Goal: Task Accomplishment & Management: Manage account settings

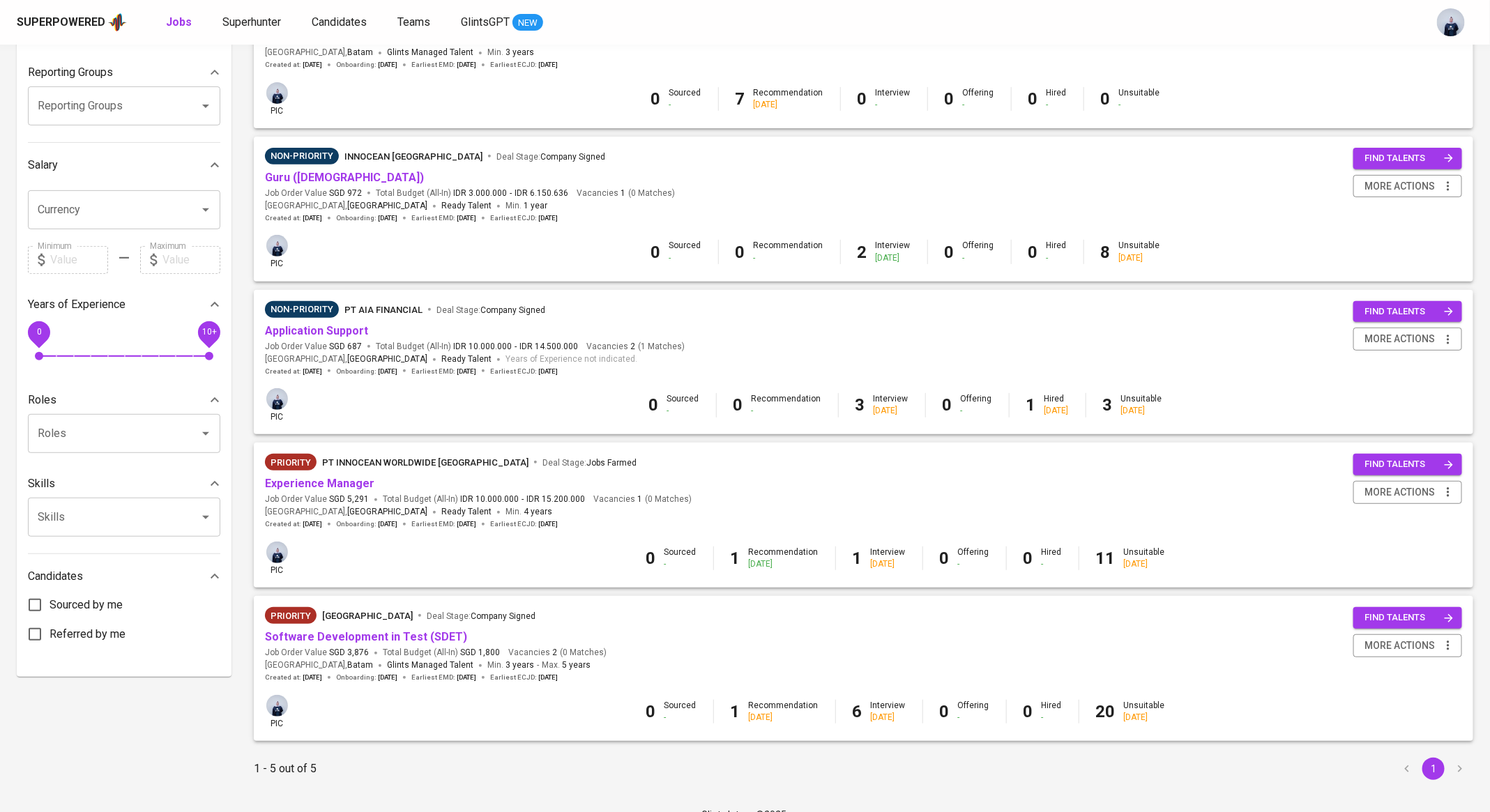
scroll to position [239, 0]
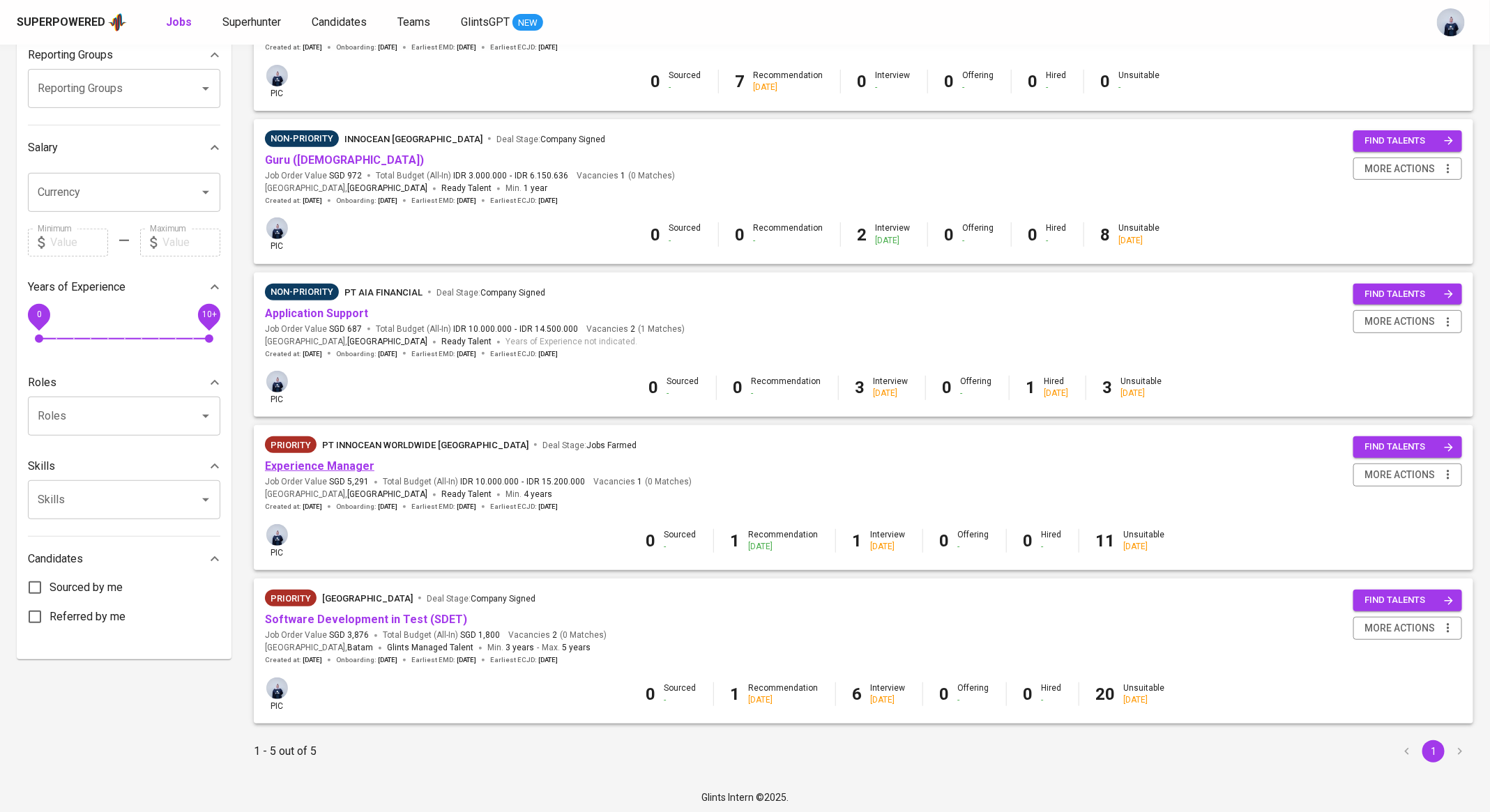
click at [336, 470] on link "Experience Manager" at bounding box center [319, 466] width 110 height 14
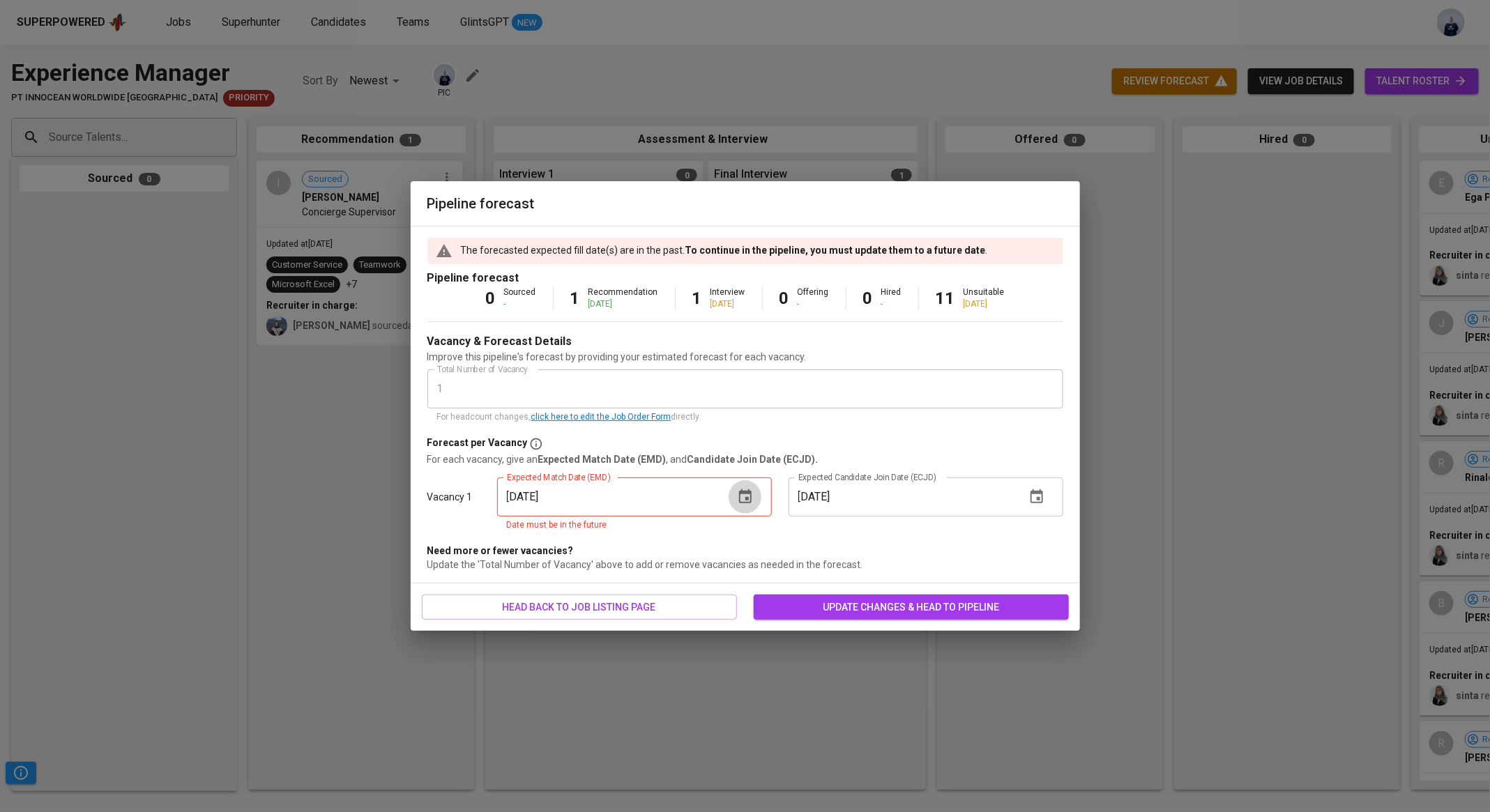
click at [750, 489] on icon "button" at bounding box center [746, 497] width 17 height 17
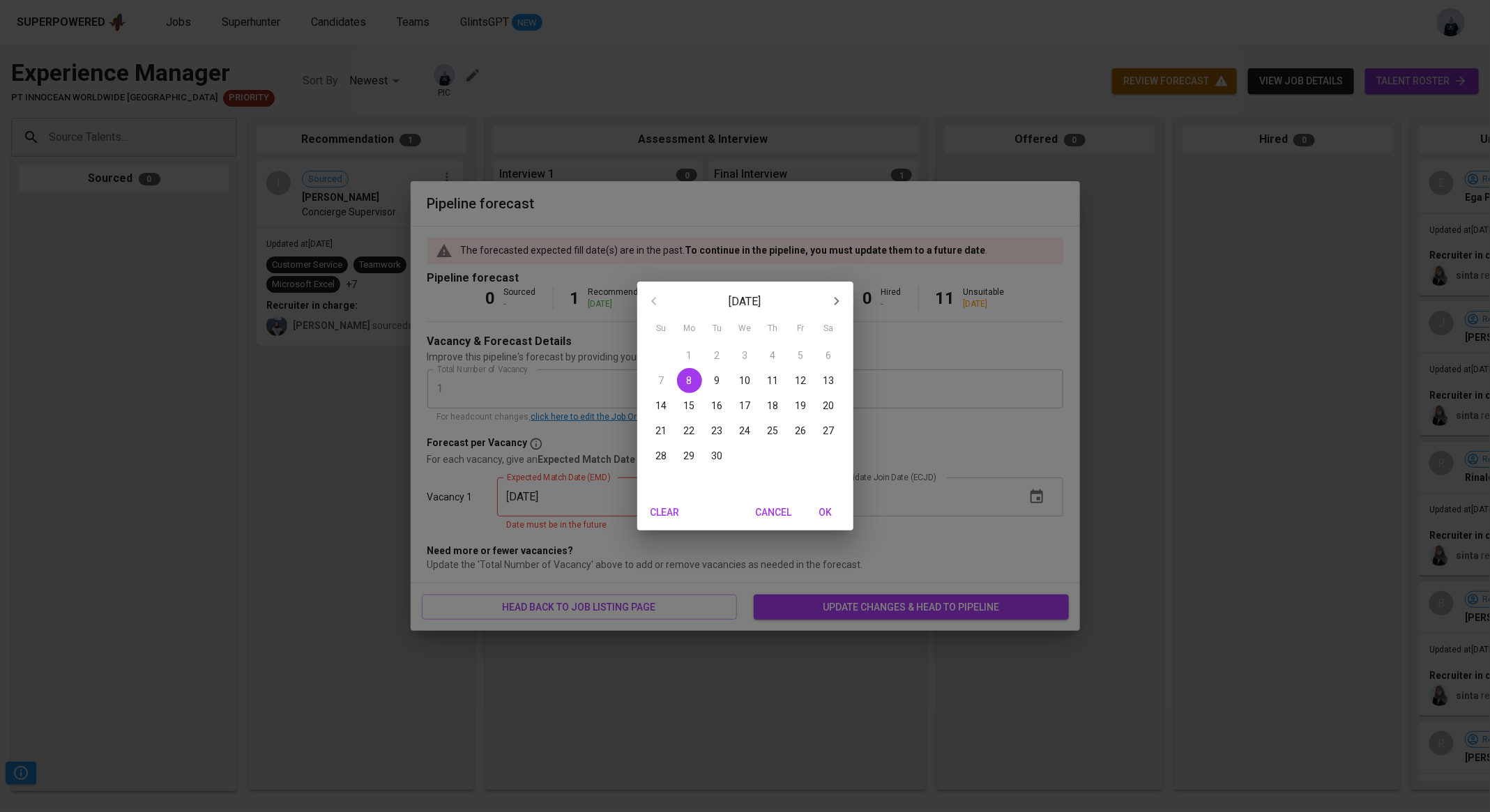
click at [719, 455] on p "30" at bounding box center [717, 455] width 11 height 14
type input "[DATE]"
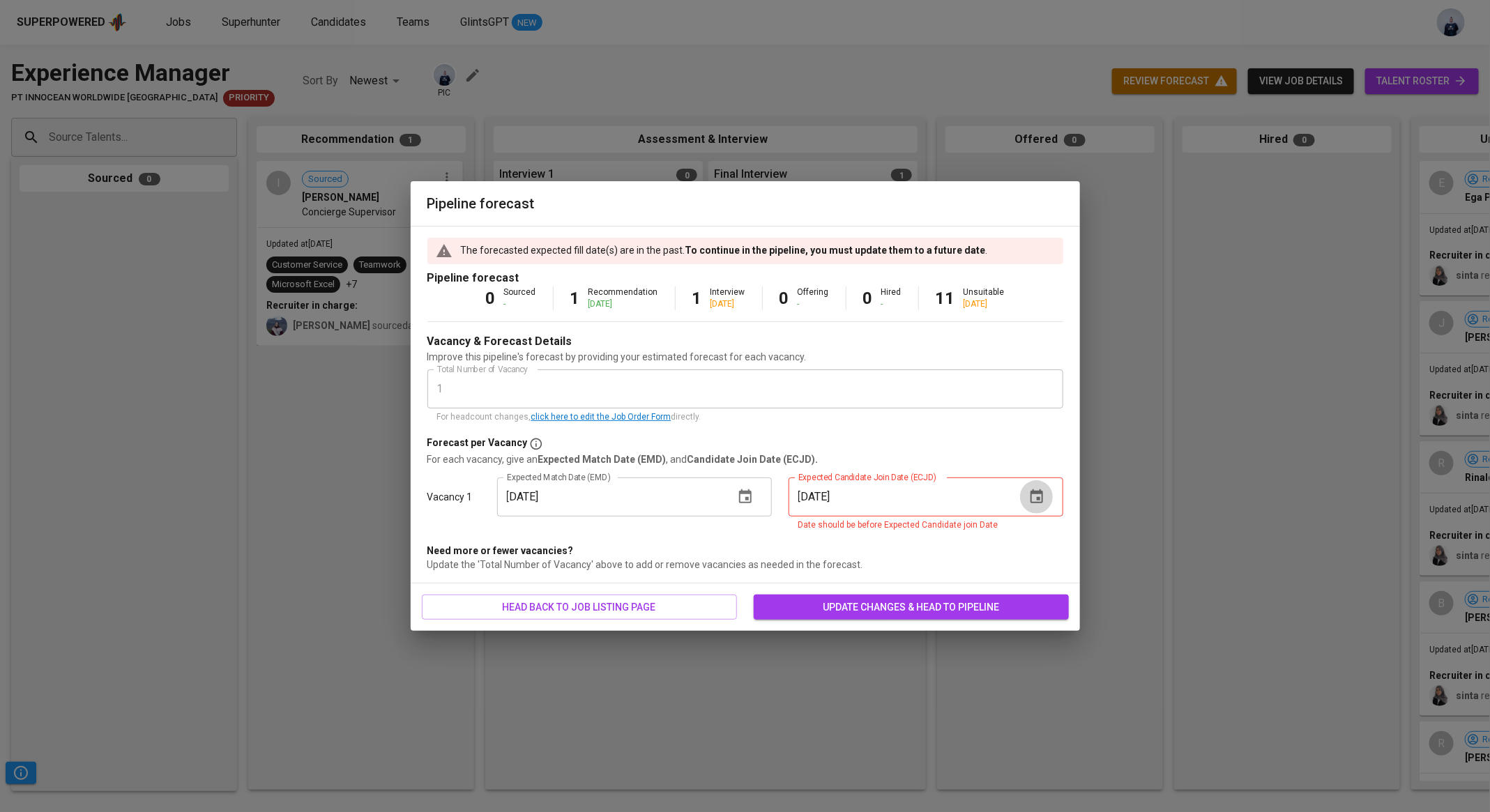
click at [1034, 495] on icon "button" at bounding box center [1037, 497] width 17 height 17
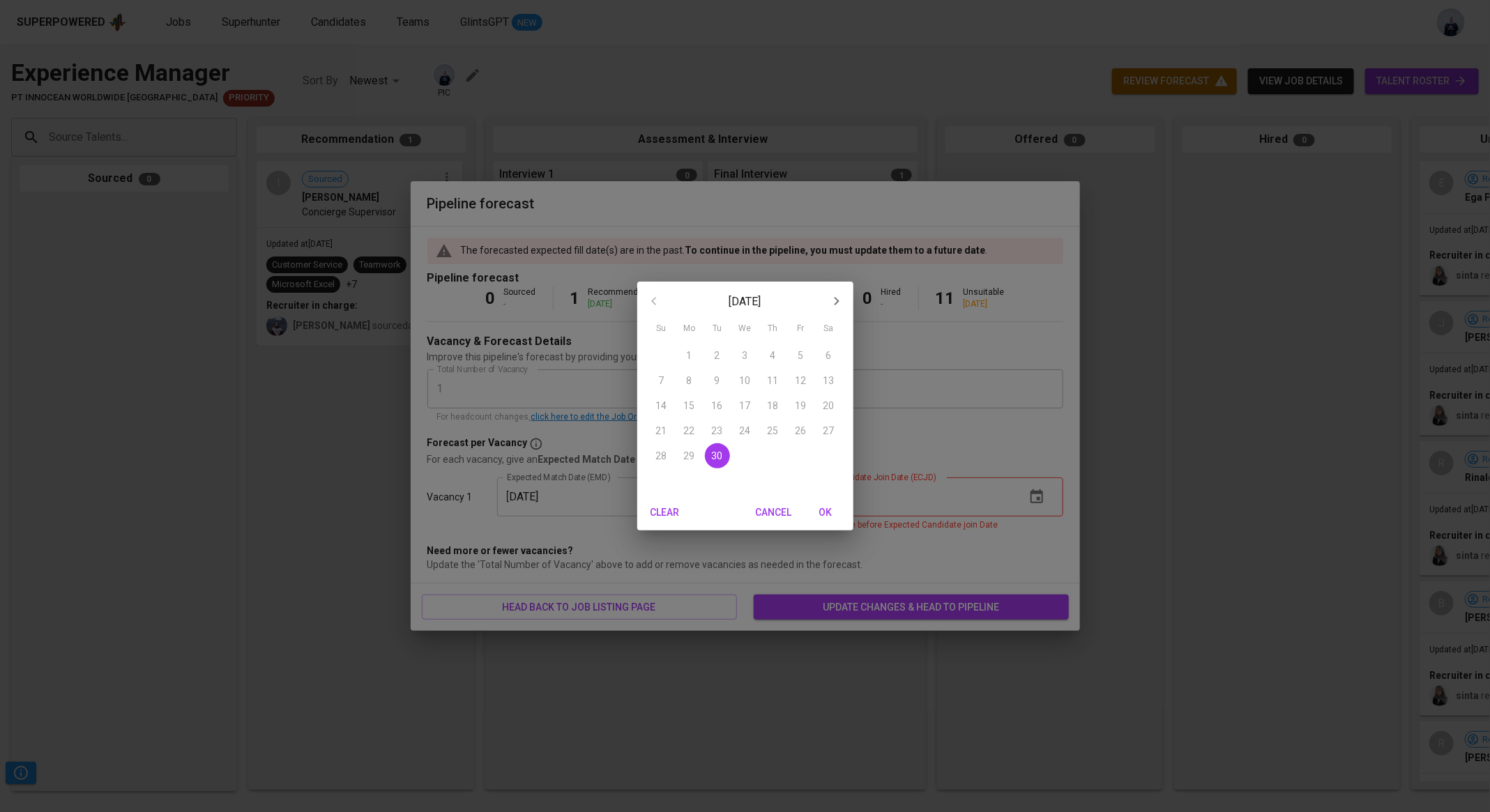
click at [839, 293] on icon "button" at bounding box center [837, 301] width 17 height 17
click at [745, 356] on p "1" at bounding box center [745, 355] width 6 height 14
type input "[DATE]"
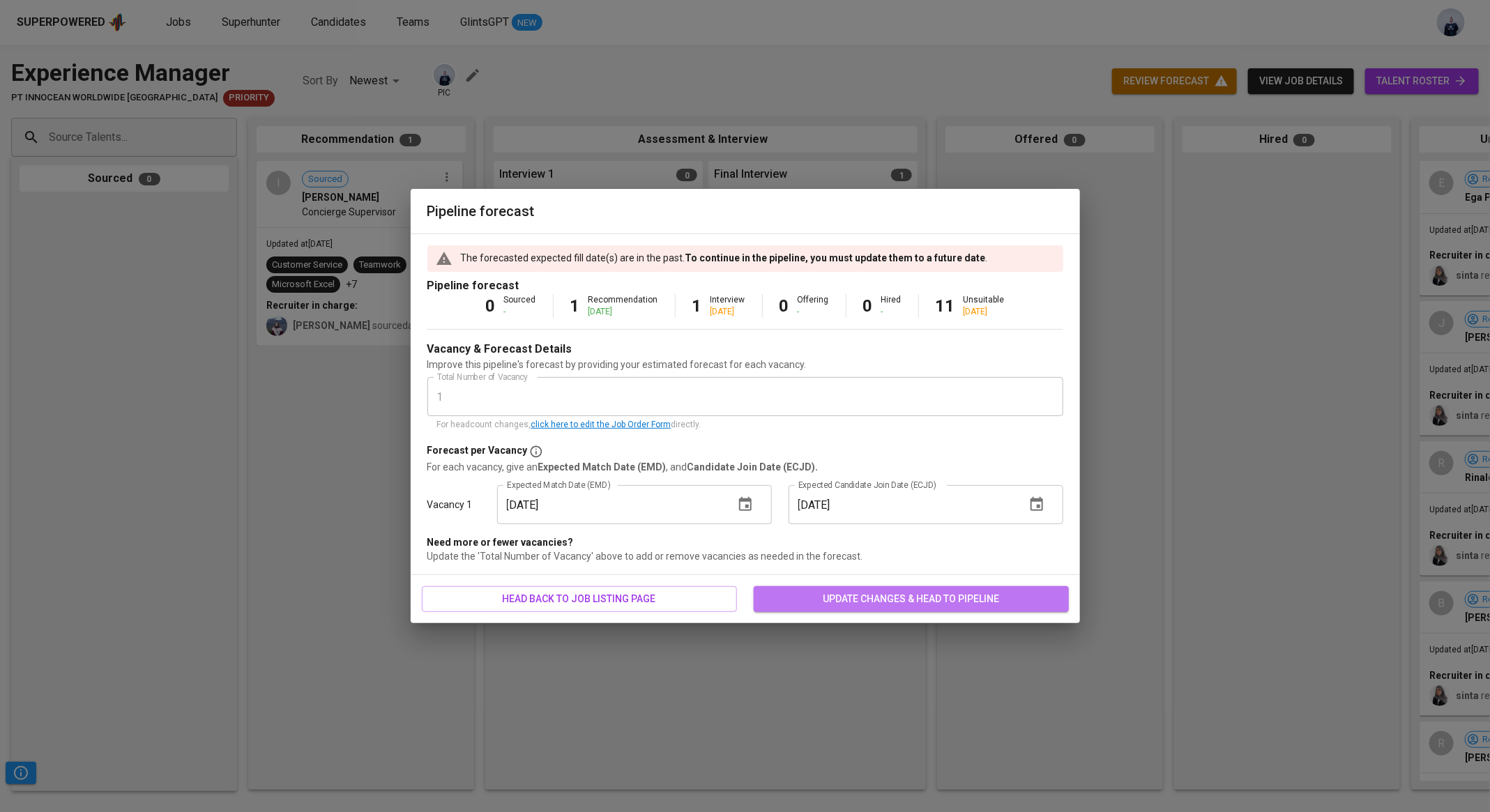
click at [865, 588] on button "update changes & head to pipeline" at bounding box center [911, 599] width 315 height 26
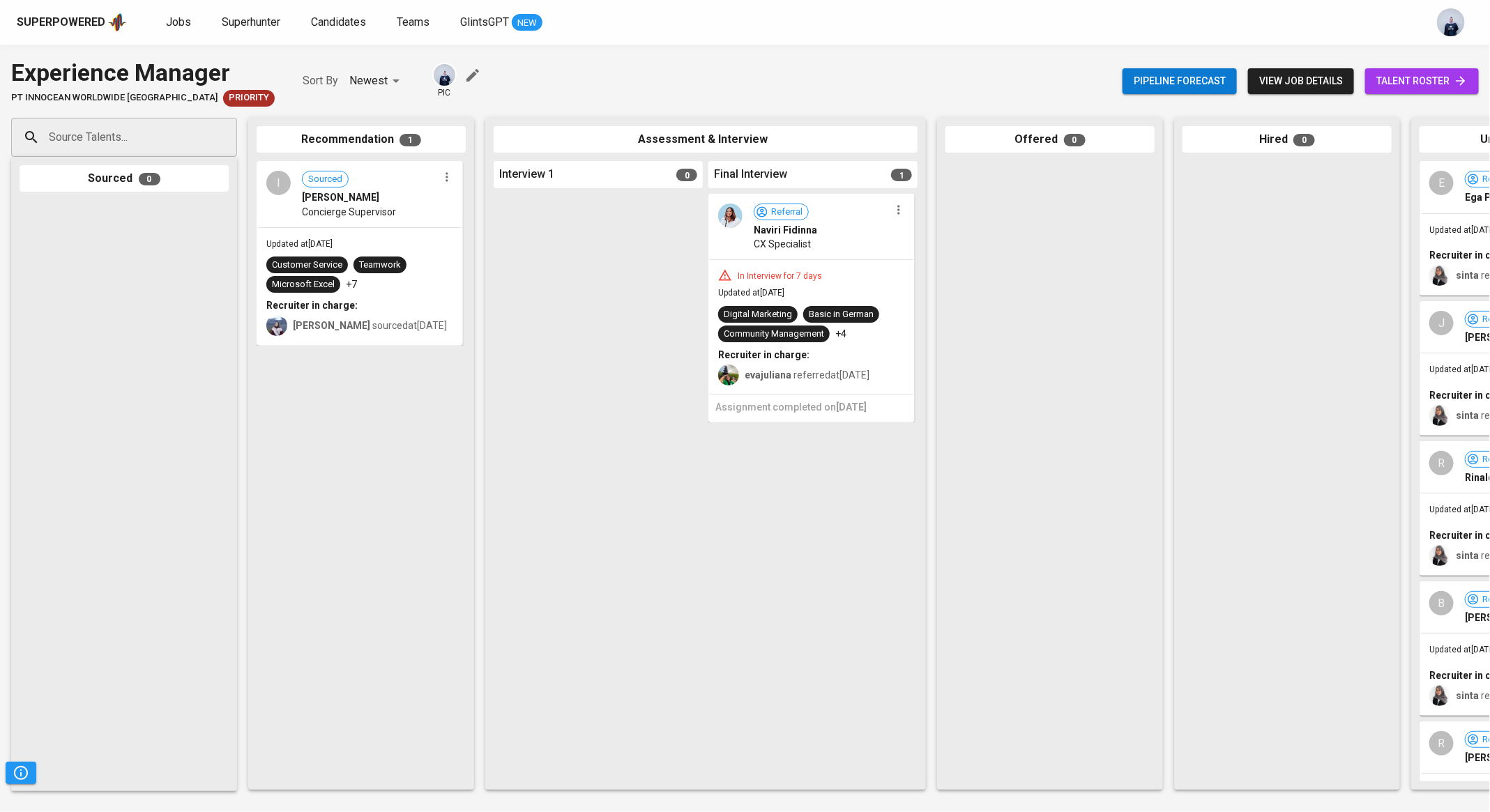
click at [159, 27] on div "Superpowered Jobs Superhunter Candidates Teams GlintsGPT NEW" at bounding box center [723, 22] width 1412 height 21
click at [180, 21] on span "Jobs" at bounding box center [178, 22] width 25 height 14
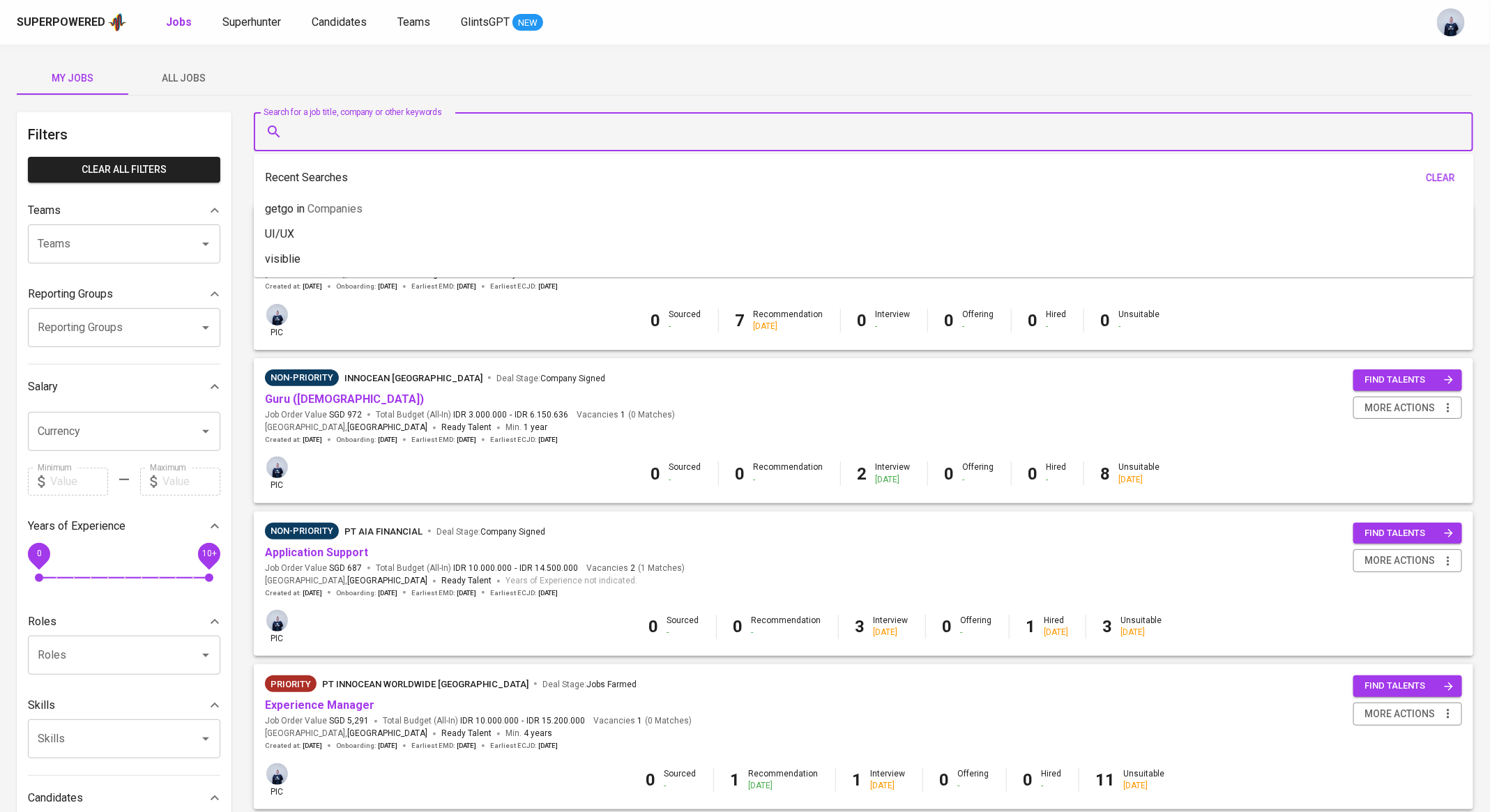
click at [333, 134] on input "Search for a job title, company or other keywords" at bounding box center [867, 131] width 1158 height 26
click at [260, 24] on span "Superhunter" at bounding box center [251, 22] width 59 height 14
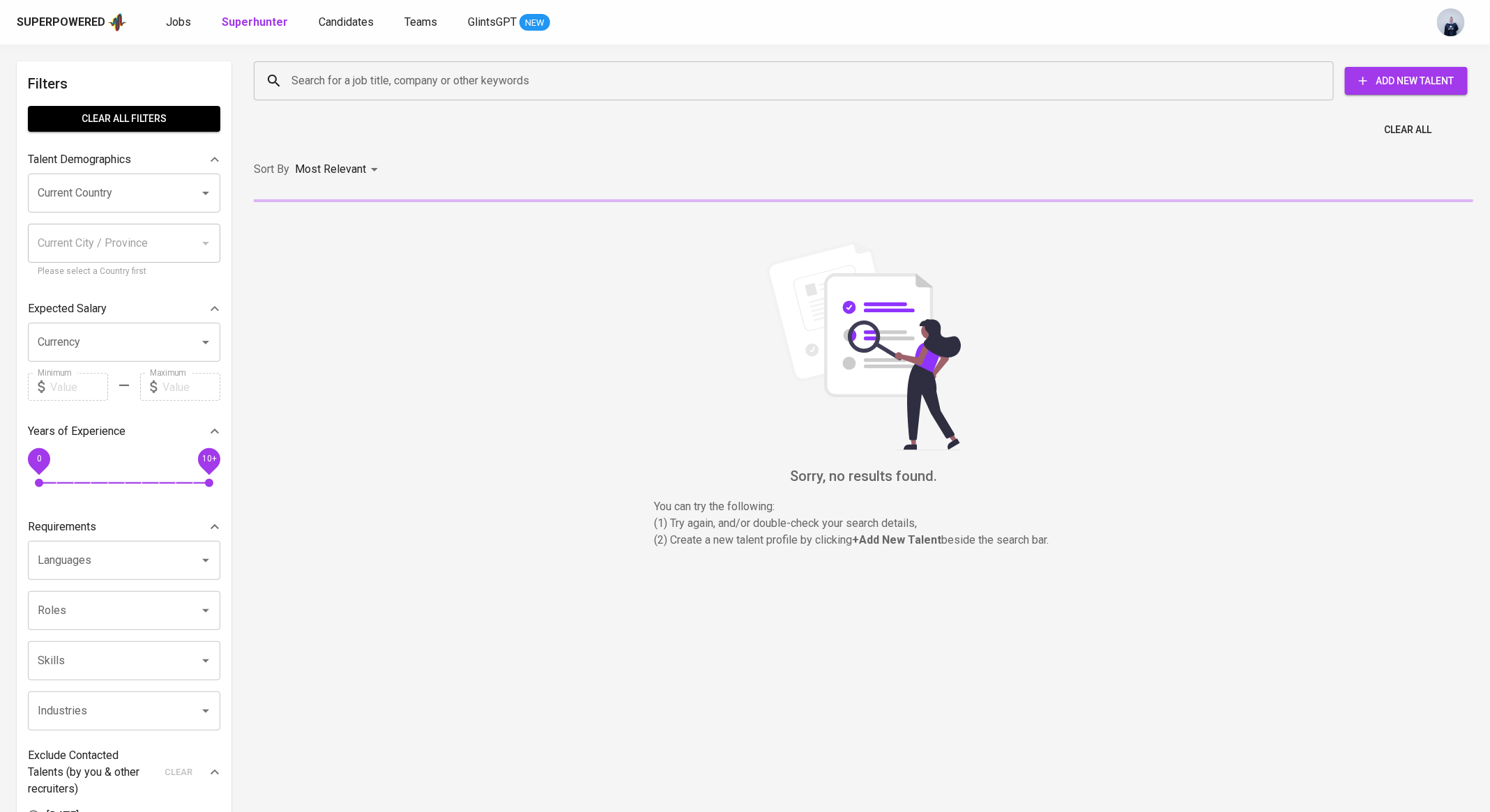
click at [360, 89] on input "Search for a job title, company or other keywords" at bounding box center [797, 80] width 1018 height 26
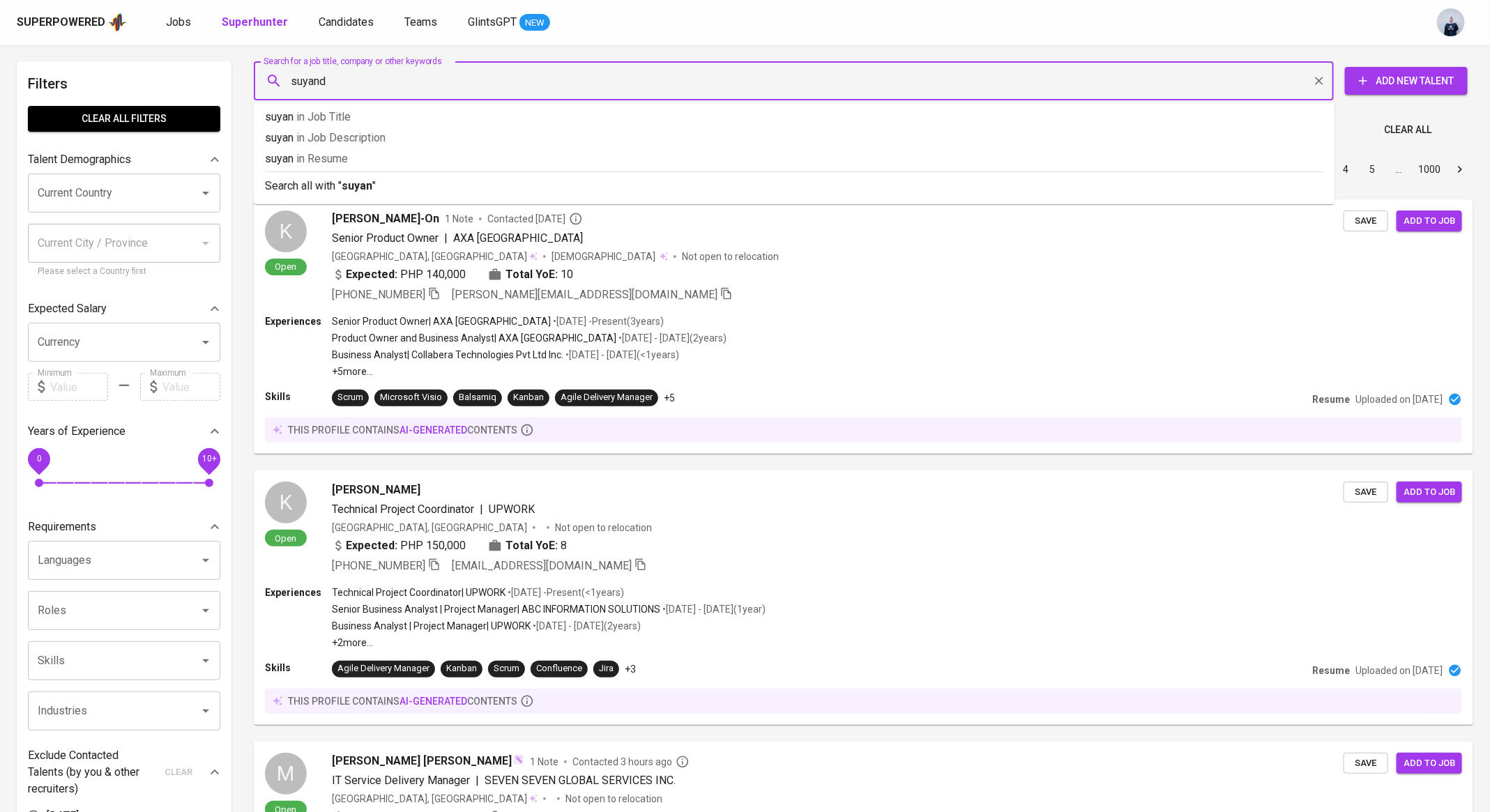
type input "suyandi"
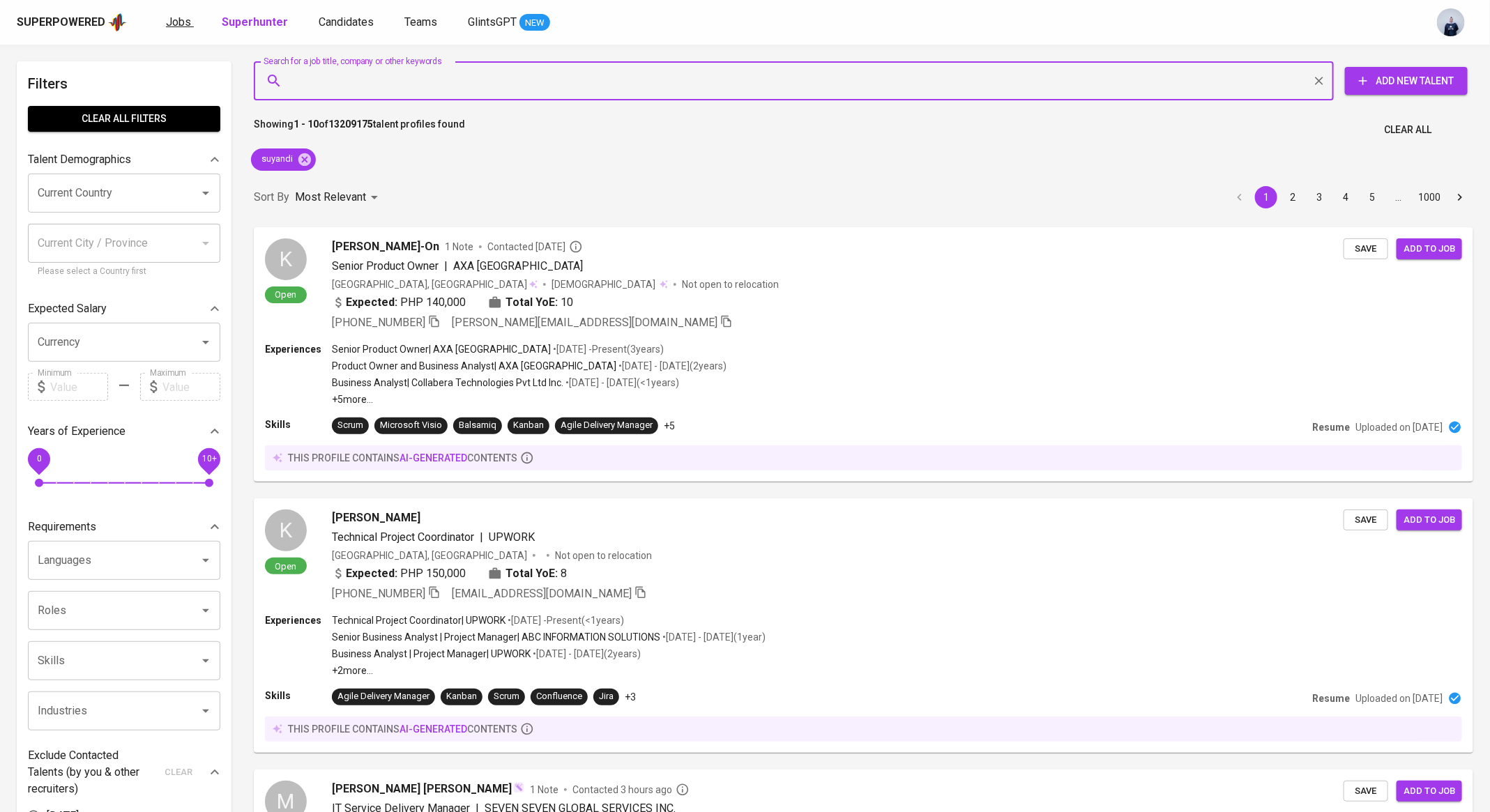
click at [186, 17] on span "Jobs" at bounding box center [178, 22] width 25 height 14
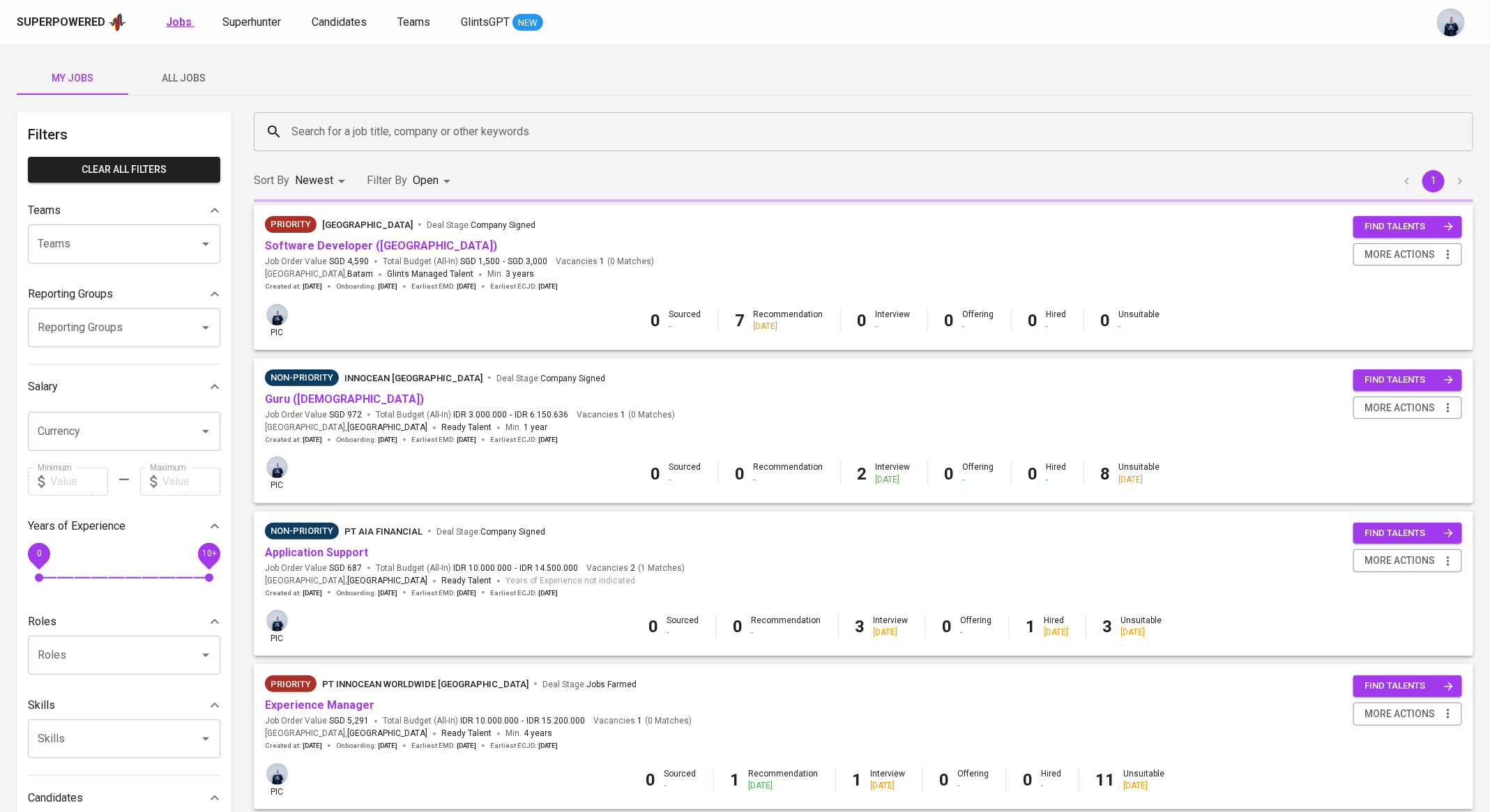
click at [169, 21] on b "Jobs" at bounding box center [179, 22] width 26 height 14
type input "OPEN"
click at [452, 186] on body "Superpowered Jobs Superhunter Candidates Teams GlintsGPT NEW My Jobs All Jobs F…" at bounding box center [745, 527] width 1490 height 1055
click at [433, 357] on p "Open" at bounding box center [431, 353] width 24 height 14
checkbox input "false"
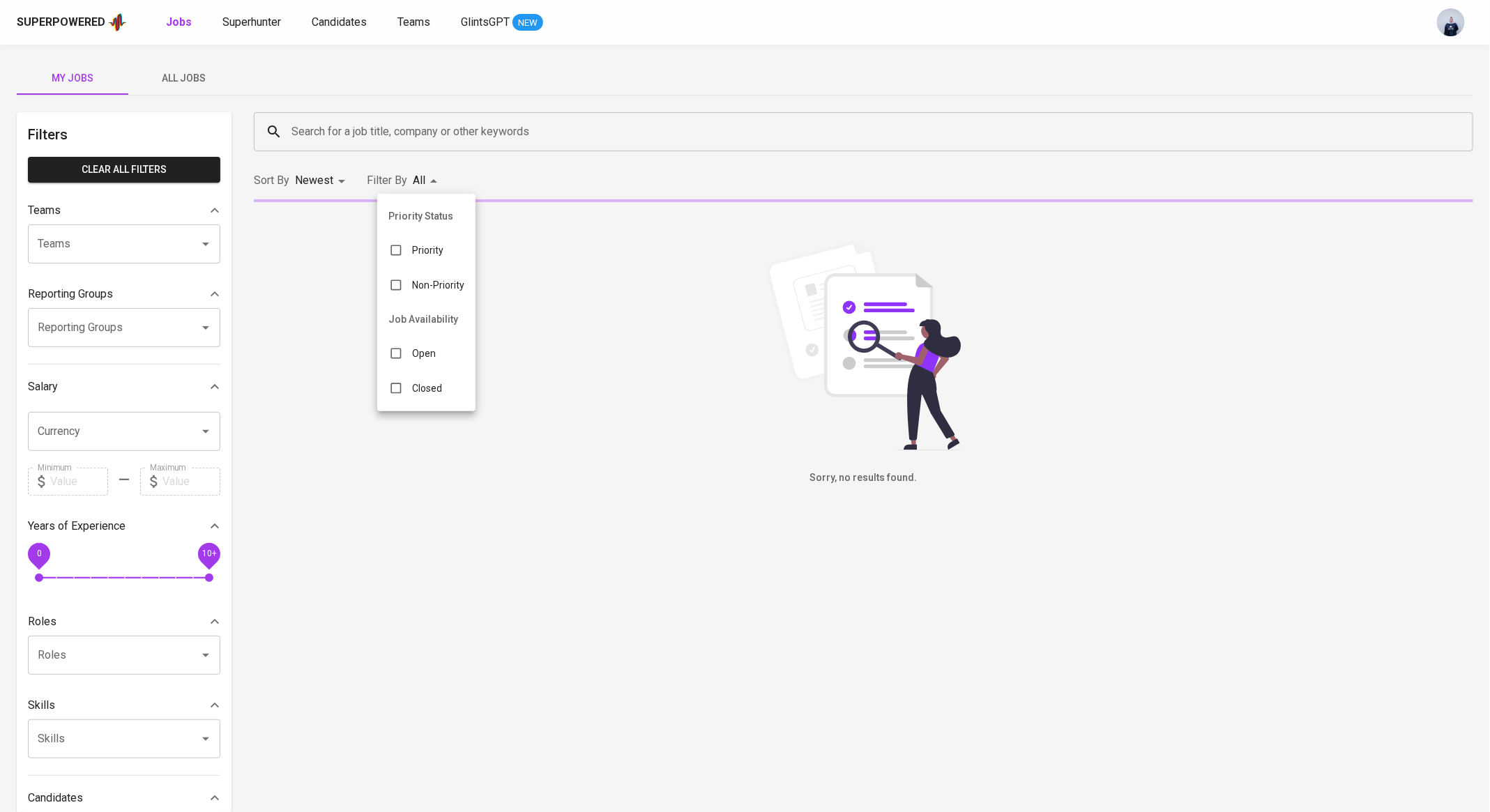
click at [419, 394] on p "Closed" at bounding box center [427, 388] width 30 height 14
type input "CLOSE"
checkbox input "true"
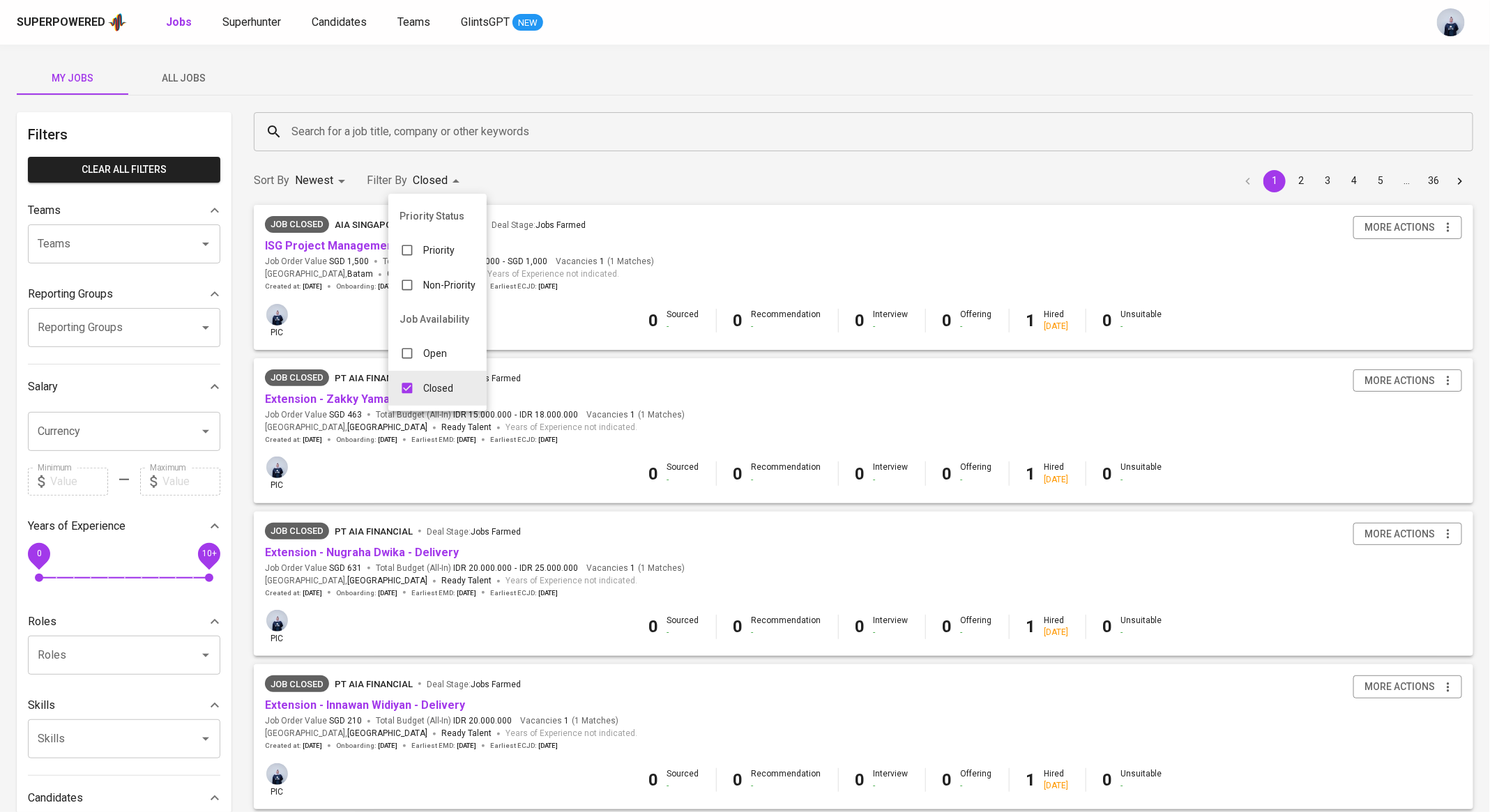
click at [412, 122] on div at bounding box center [745, 406] width 1490 height 812
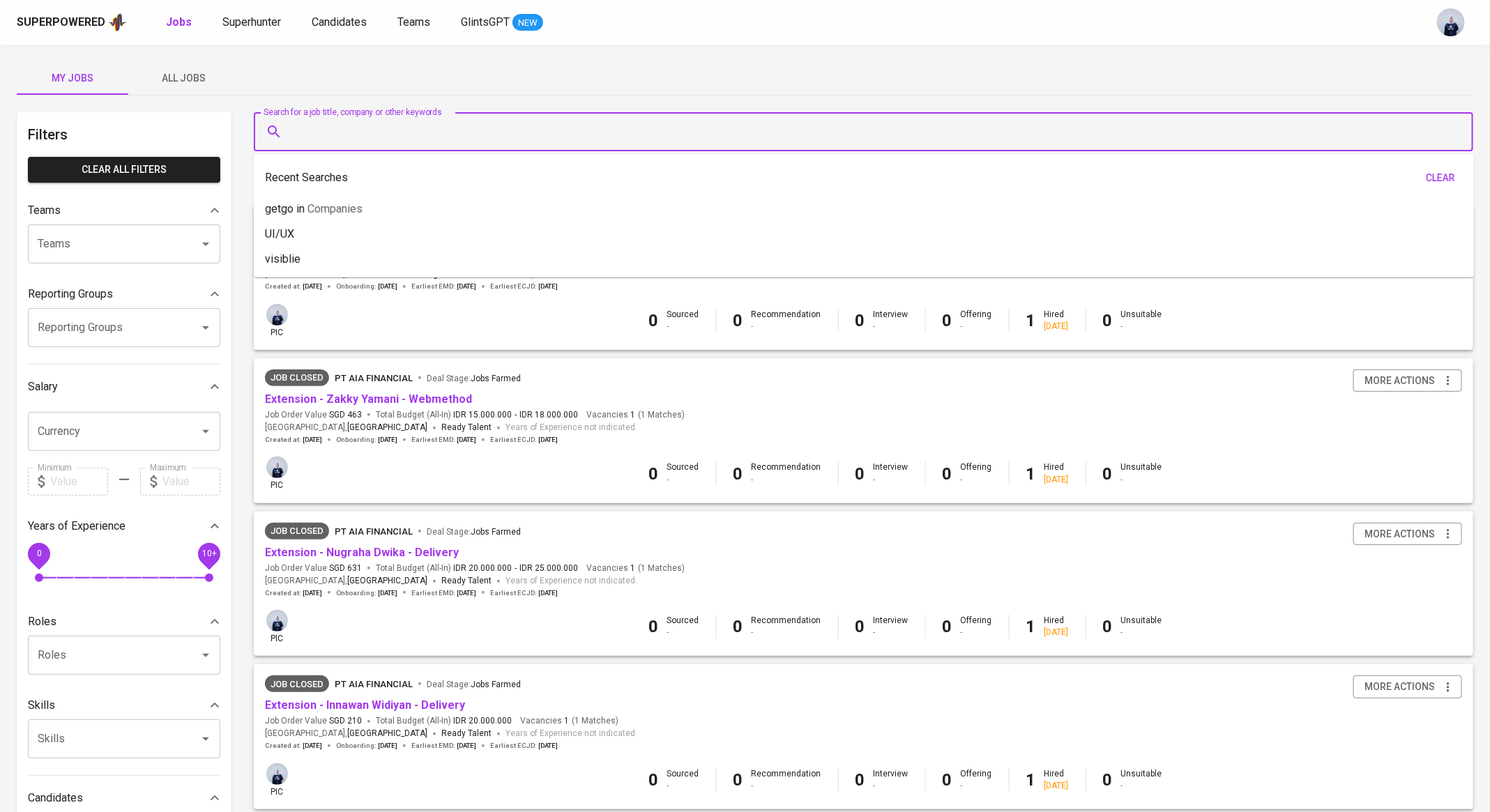
click at [379, 129] on input "Search for a job title, company or other keywords" at bounding box center [867, 131] width 1158 height 26
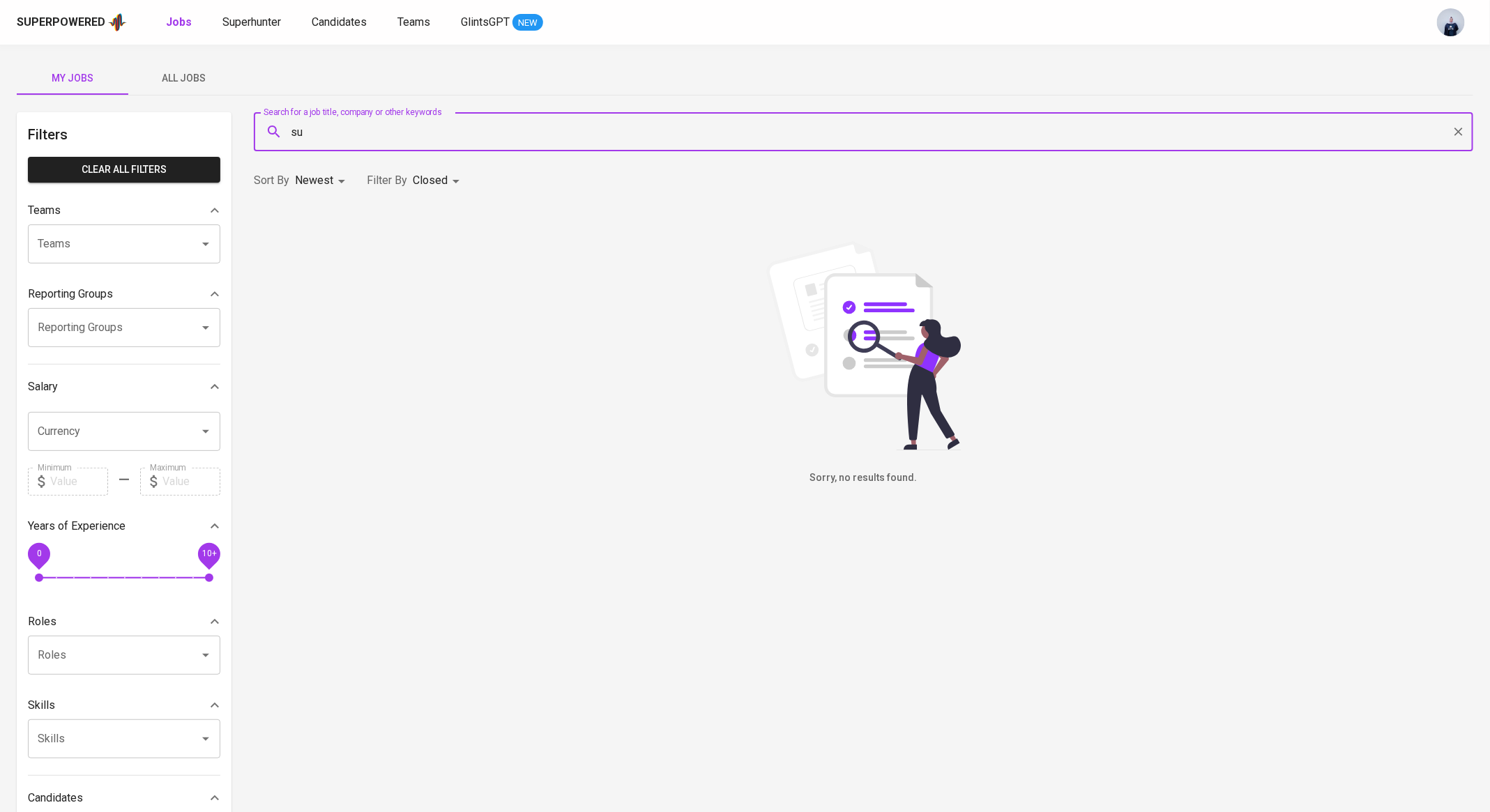
type input "s"
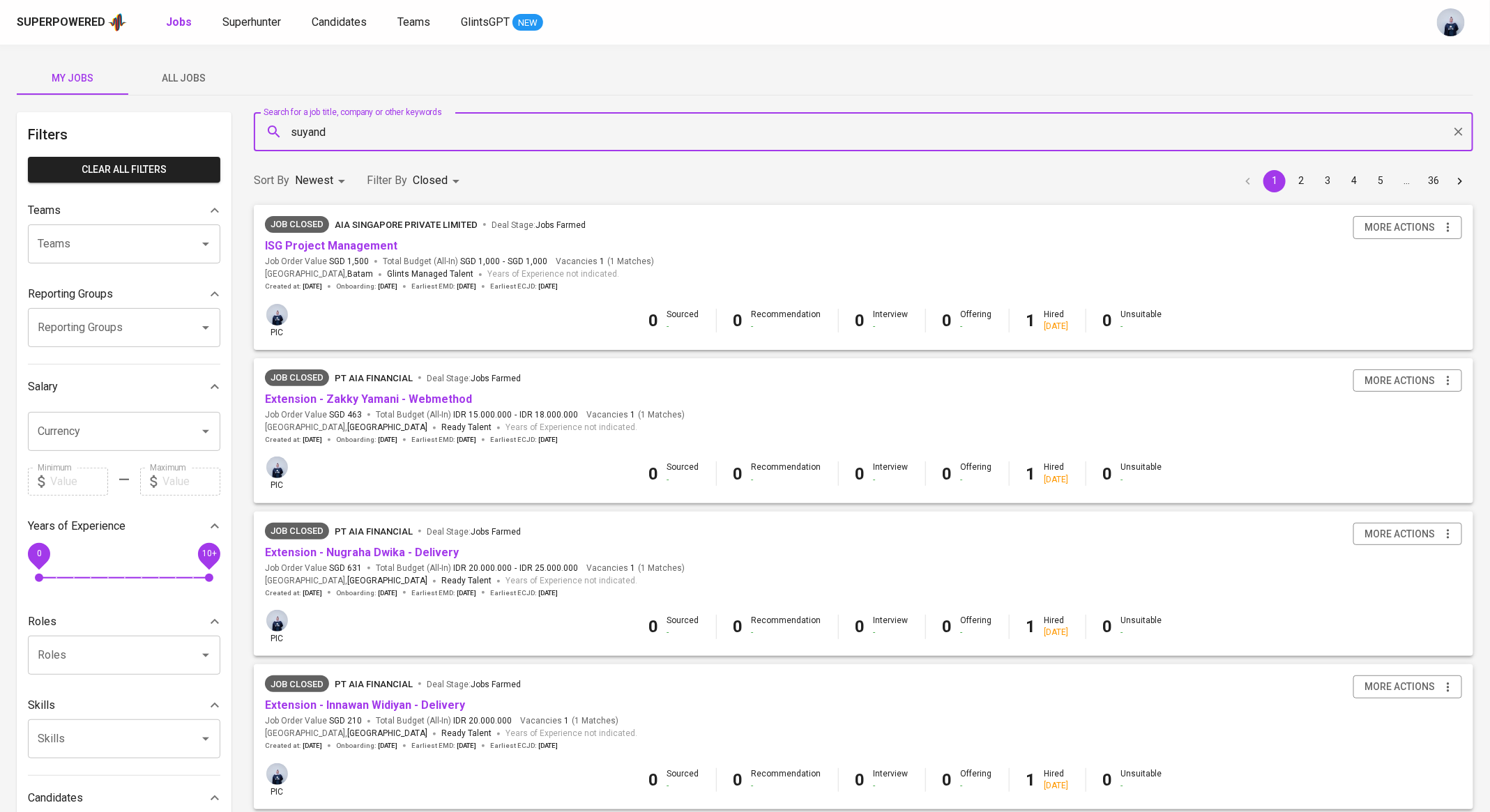
type input "suyandi"
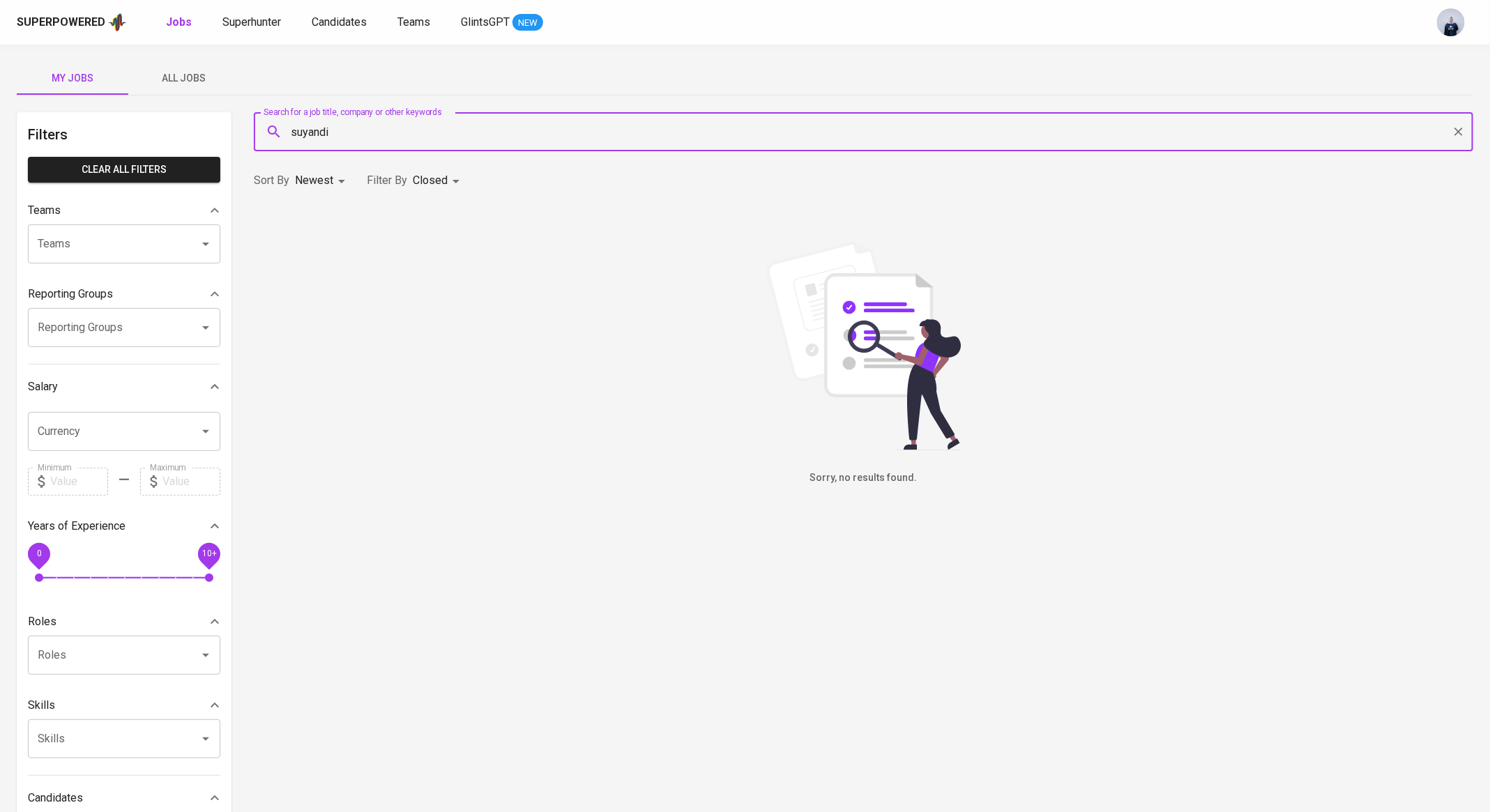
click at [178, 85] on span "All Jobs" at bounding box center [184, 78] width 95 height 17
